Goal: Information Seeking & Learning: Compare options

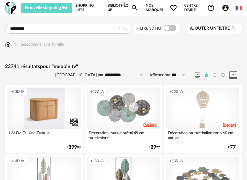
click at [116, 9] on link "Bibliothèque Magnify icon" at bounding box center [123, 8] width 31 height 10
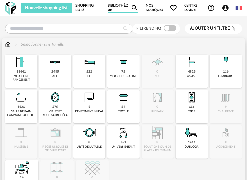
click at [8, 42] on img at bounding box center [8, 44] width 6 height 6
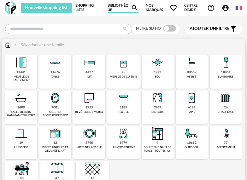
click at [17, 77] on div "meuble de rangement" at bounding box center [21, 78] width 28 height 7
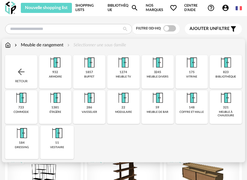
click at [86, 75] on div "buffet" at bounding box center [89, 76] width 10 height 3
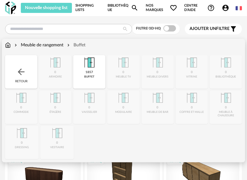
click at [87, 74] on div "1857" at bounding box center [89, 72] width 8 height 4
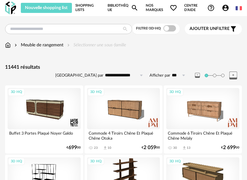
click at [208, 30] on span "Ajouter un" at bounding box center [202, 28] width 26 height 4
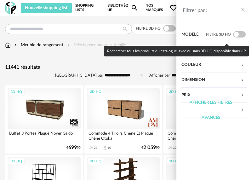
click at [208, 30] on label "Filtre 3D HQ" at bounding box center [226, 34] width 41 height 15
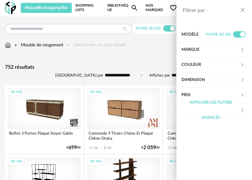
click at [52, 29] on div "Filtrer par : Modèle Filtre 3D HQ Marque &tradition 0 101 Copenhagen 0 366 Conc…" at bounding box center [126, 90] width 252 height 180
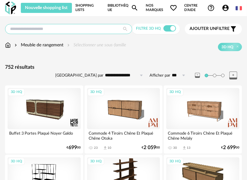
click at [68, 31] on input "text" at bounding box center [68, 29] width 127 height 10
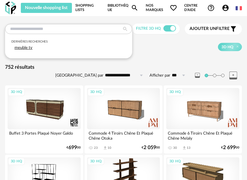
click at [42, 51] on div "meuble tv" at bounding box center [68, 48] width 114 height 9
type input "*********"
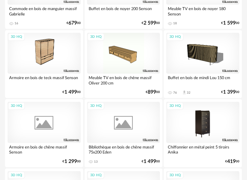
scroll to position [1639, 0]
